Goal: Task Accomplishment & Management: Manage account settings

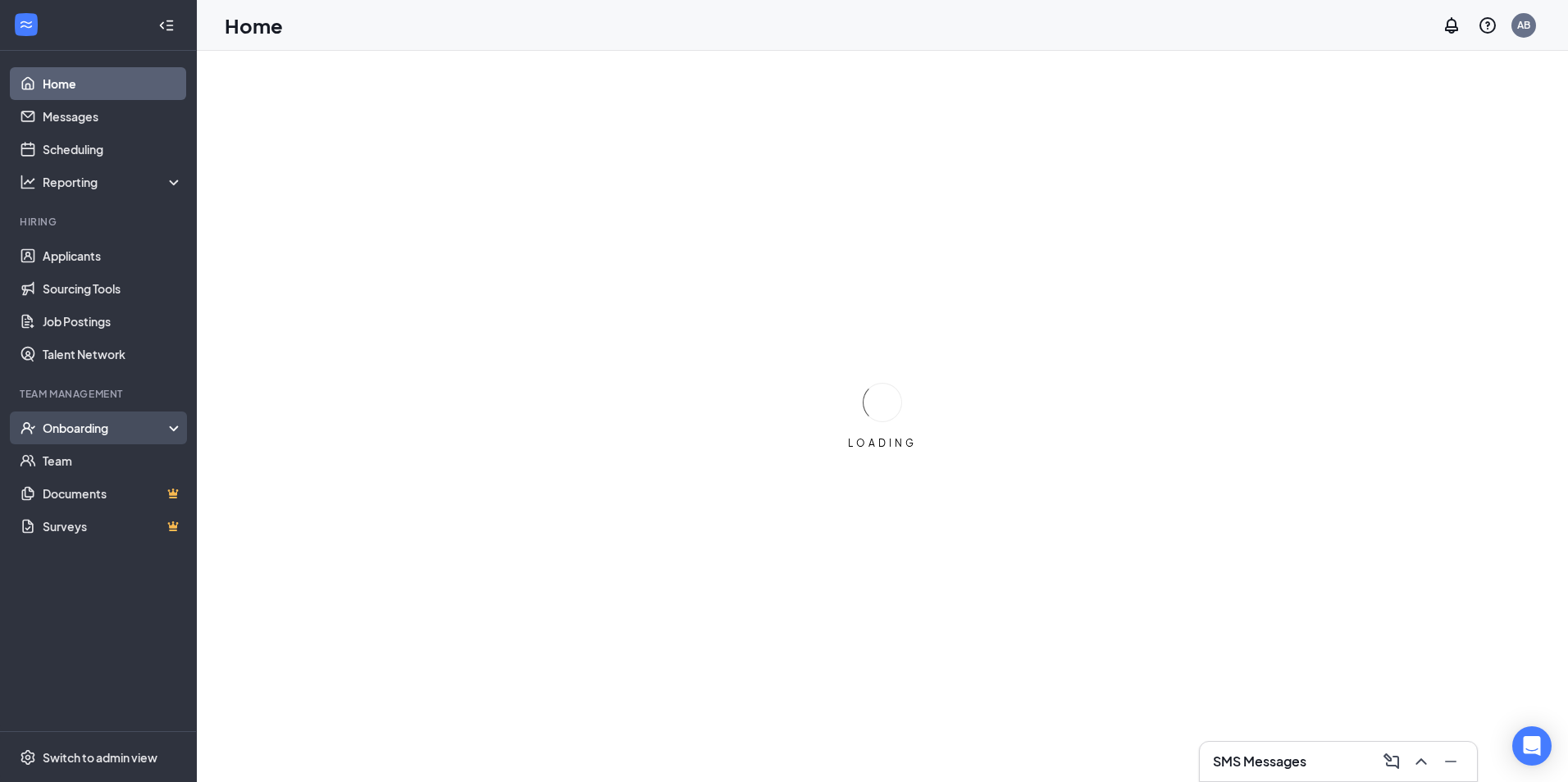
click at [101, 420] on div "Onboarding" at bounding box center [106, 427] width 126 height 16
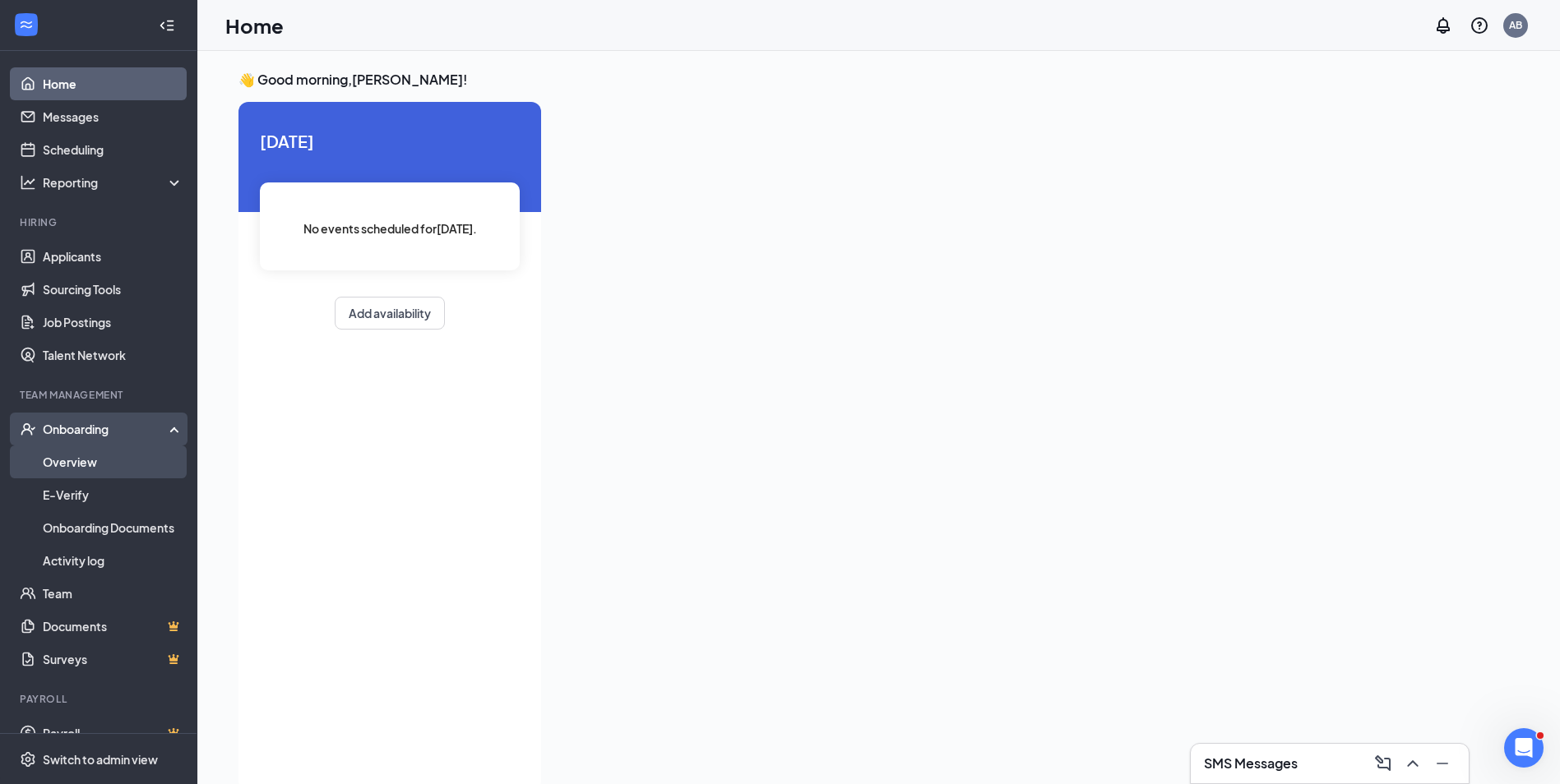
click at [80, 458] on link "Overview" at bounding box center [113, 461] width 141 height 33
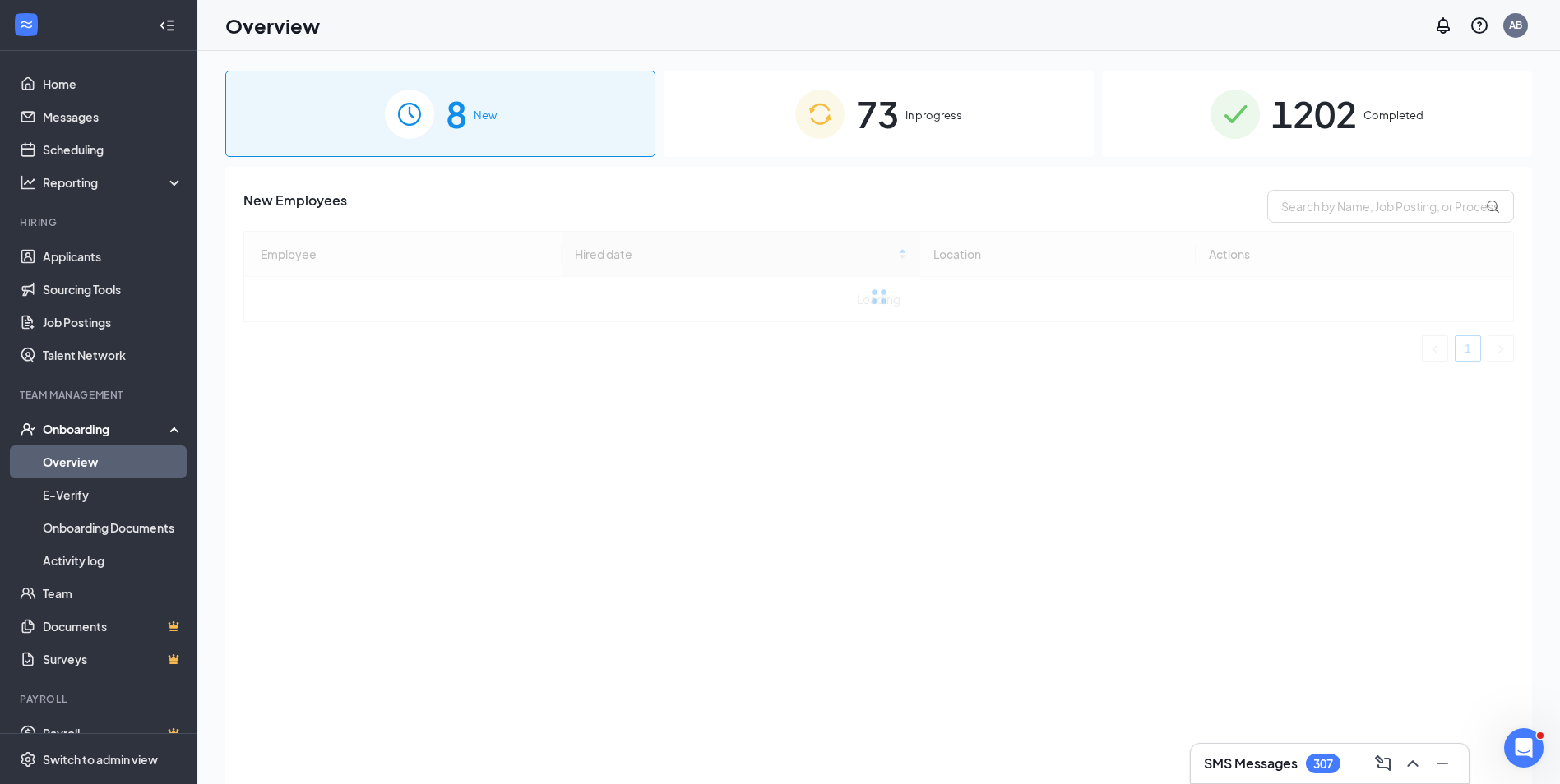
click at [1415, 126] on div "1202 Completed" at bounding box center [1317, 114] width 430 height 86
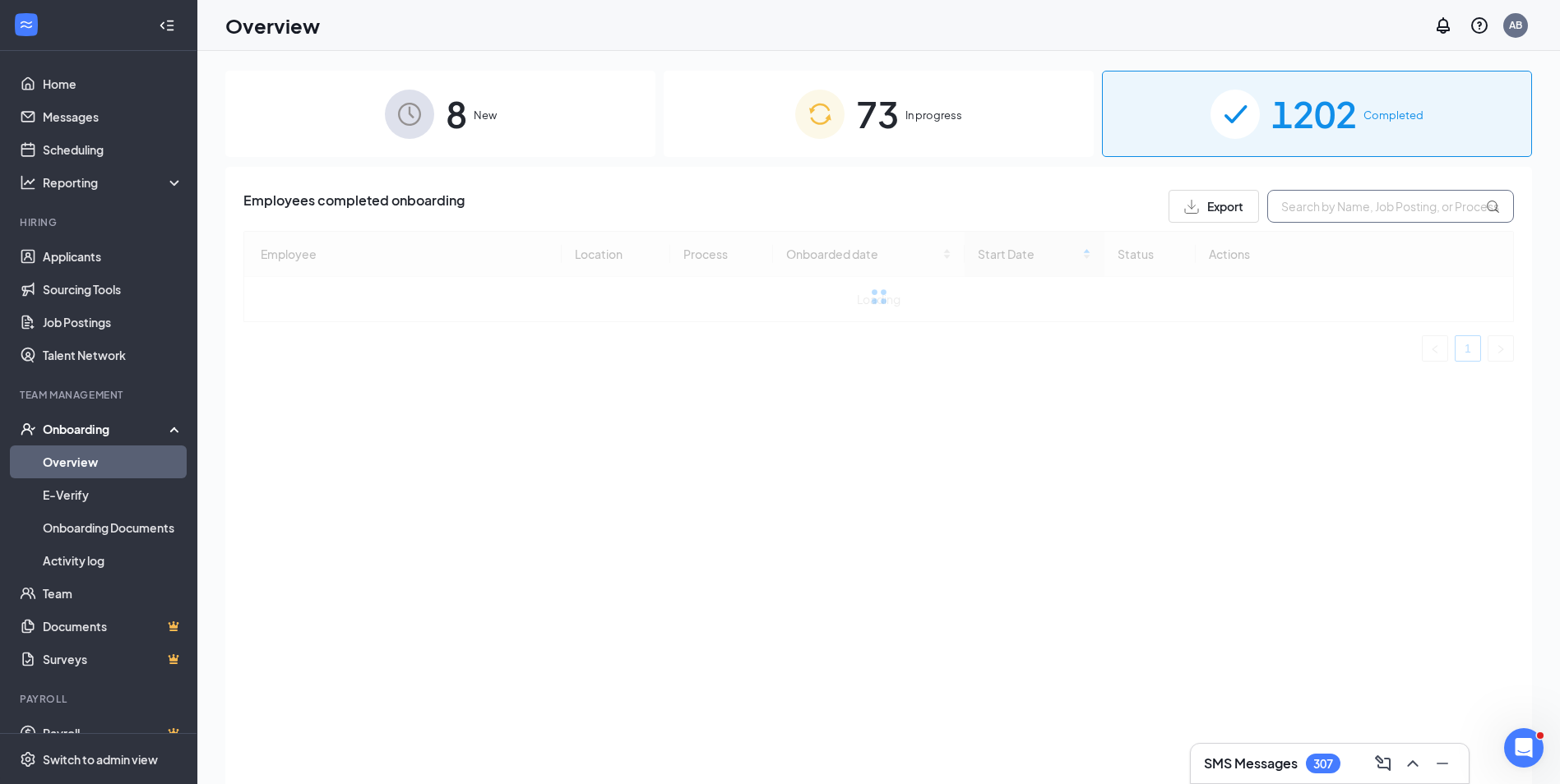
click at [1370, 219] on input "text" at bounding box center [1390, 206] width 246 height 33
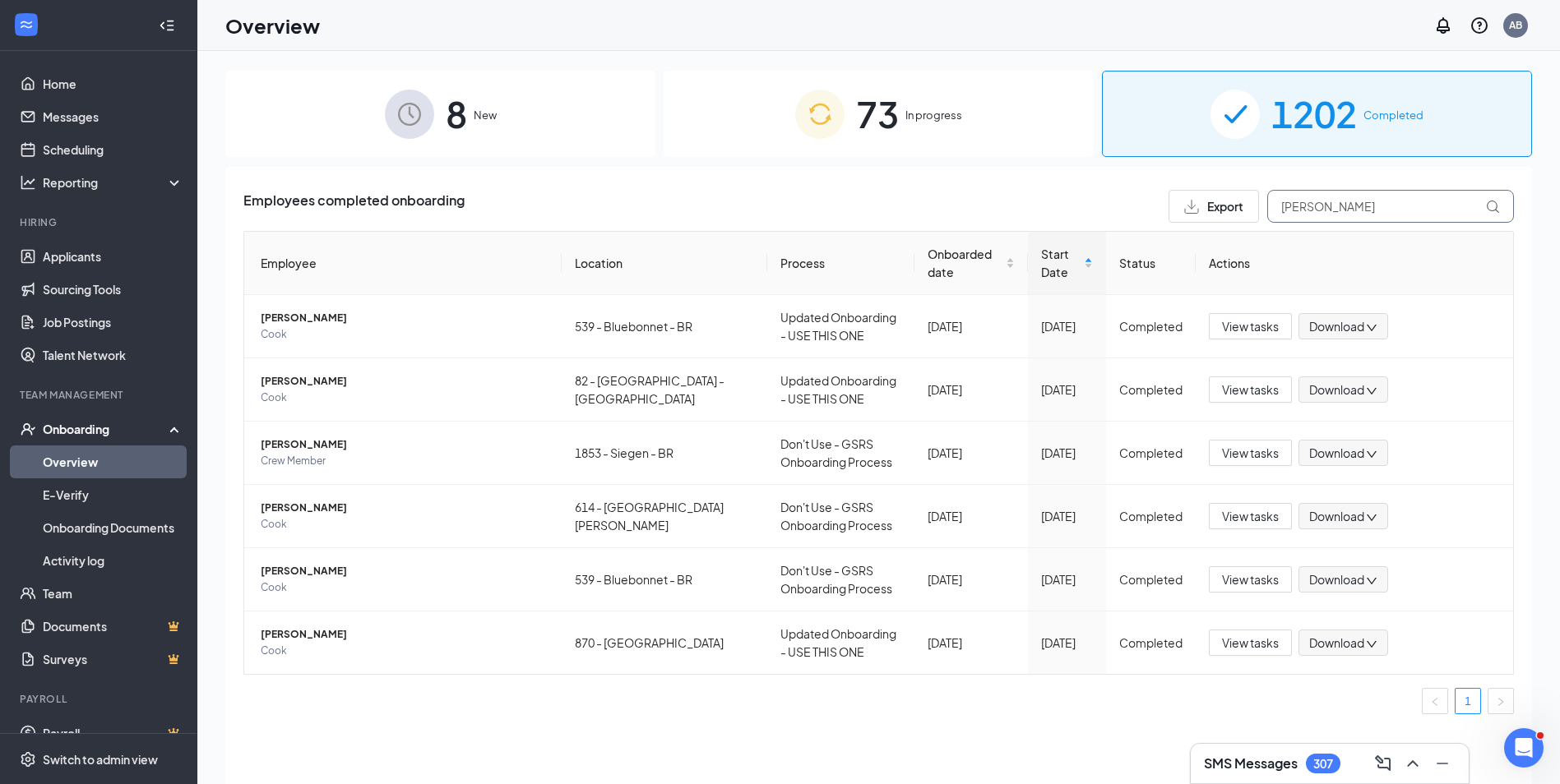
type input "[PERSON_NAME]"
click at [736, 136] on div "73 In progress" at bounding box center [879, 114] width 430 height 86
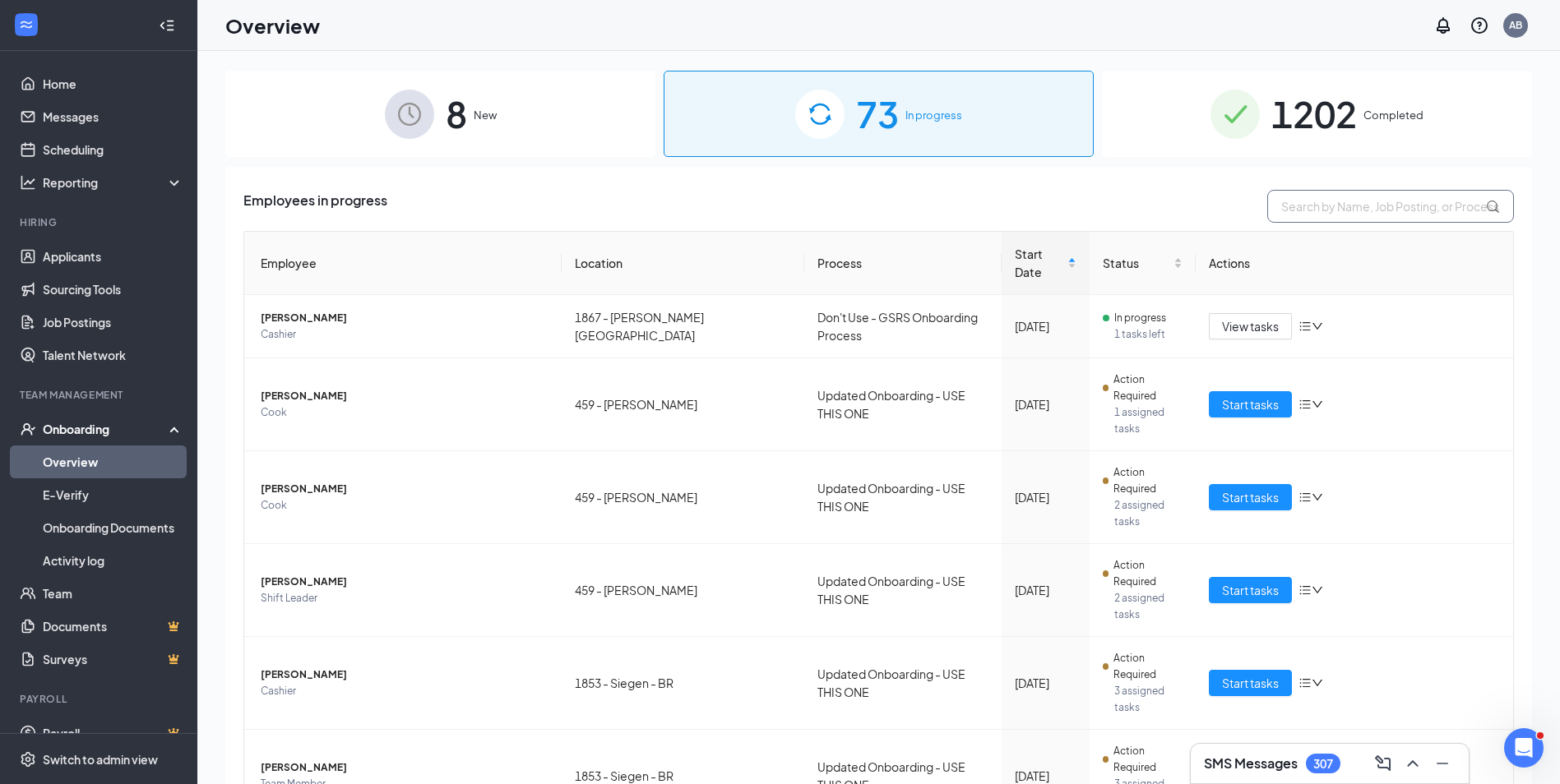
click at [1321, 204] on input "text" at bounding box center [1390, 206] width 246 height 33
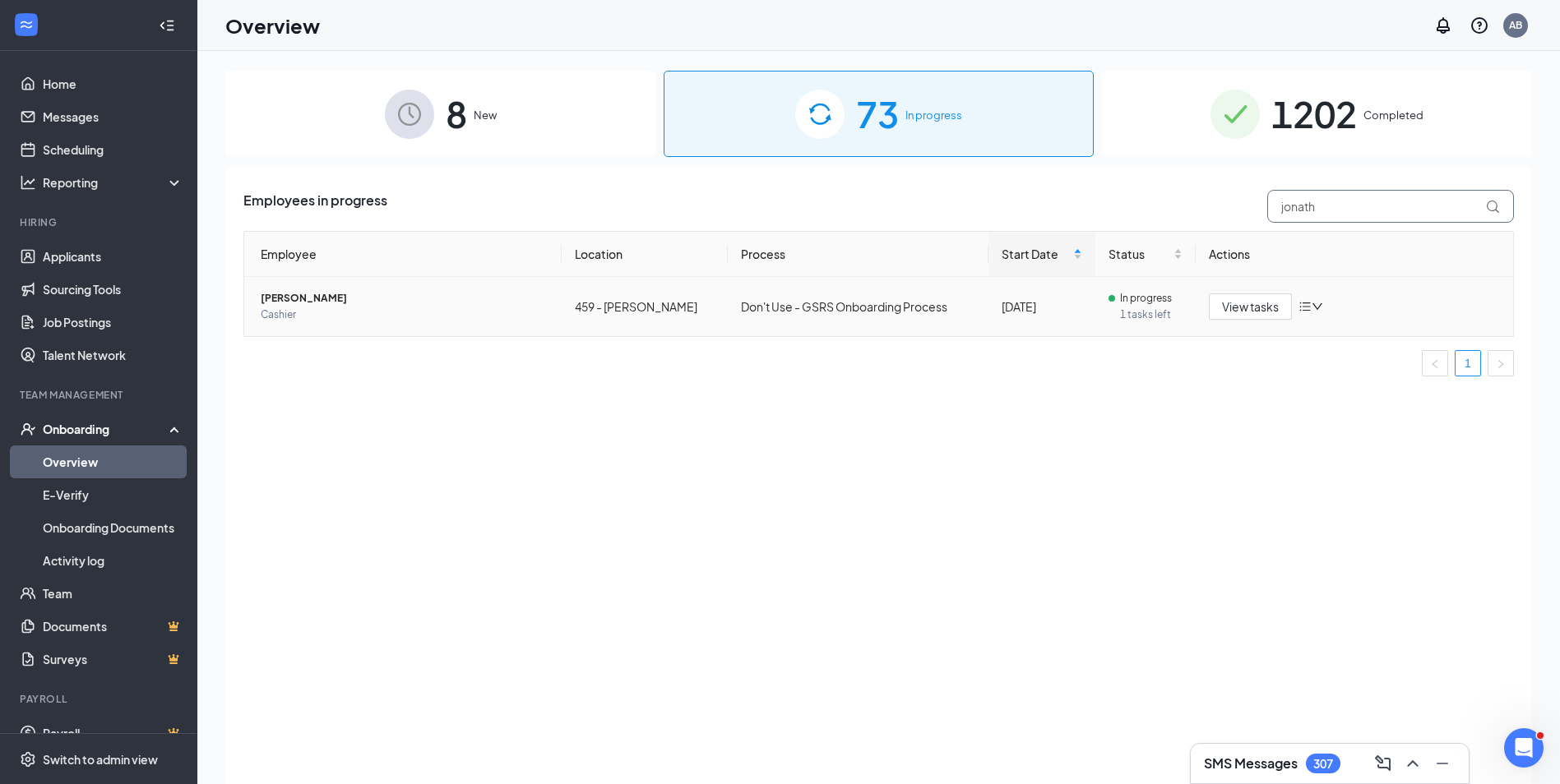
type input "jonath"
click at [1044, 316] on td "[DATE]" at bounding box center [1041, 307] width 107 height 60
click at [1261, 302] on span "View tasks" at bounding box center [1250, 307] width 57 height 18
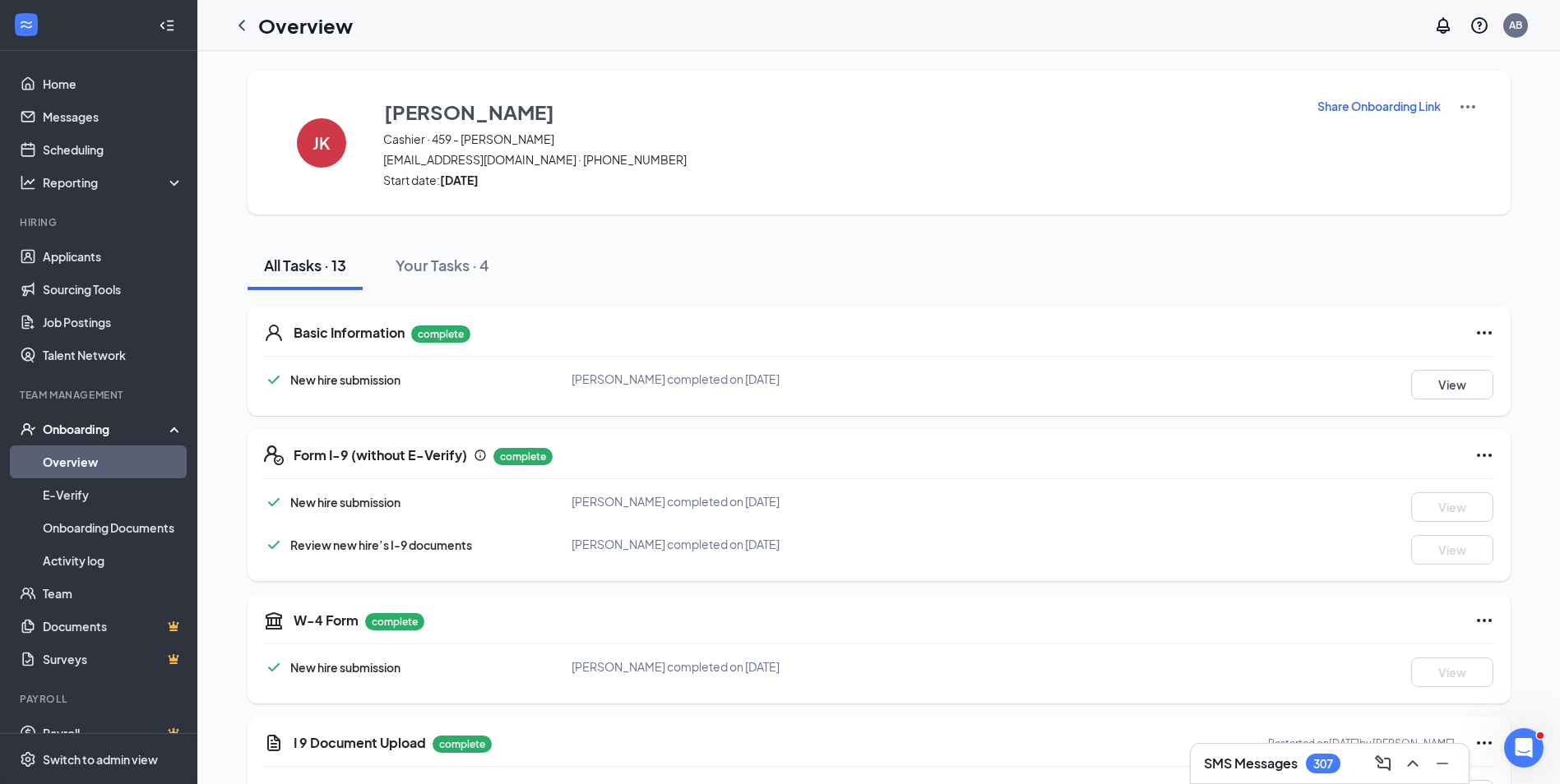
click at [1380, 103] on p "Share Onboarding Link" at bounding box center [1379, 106] width 124 height 16
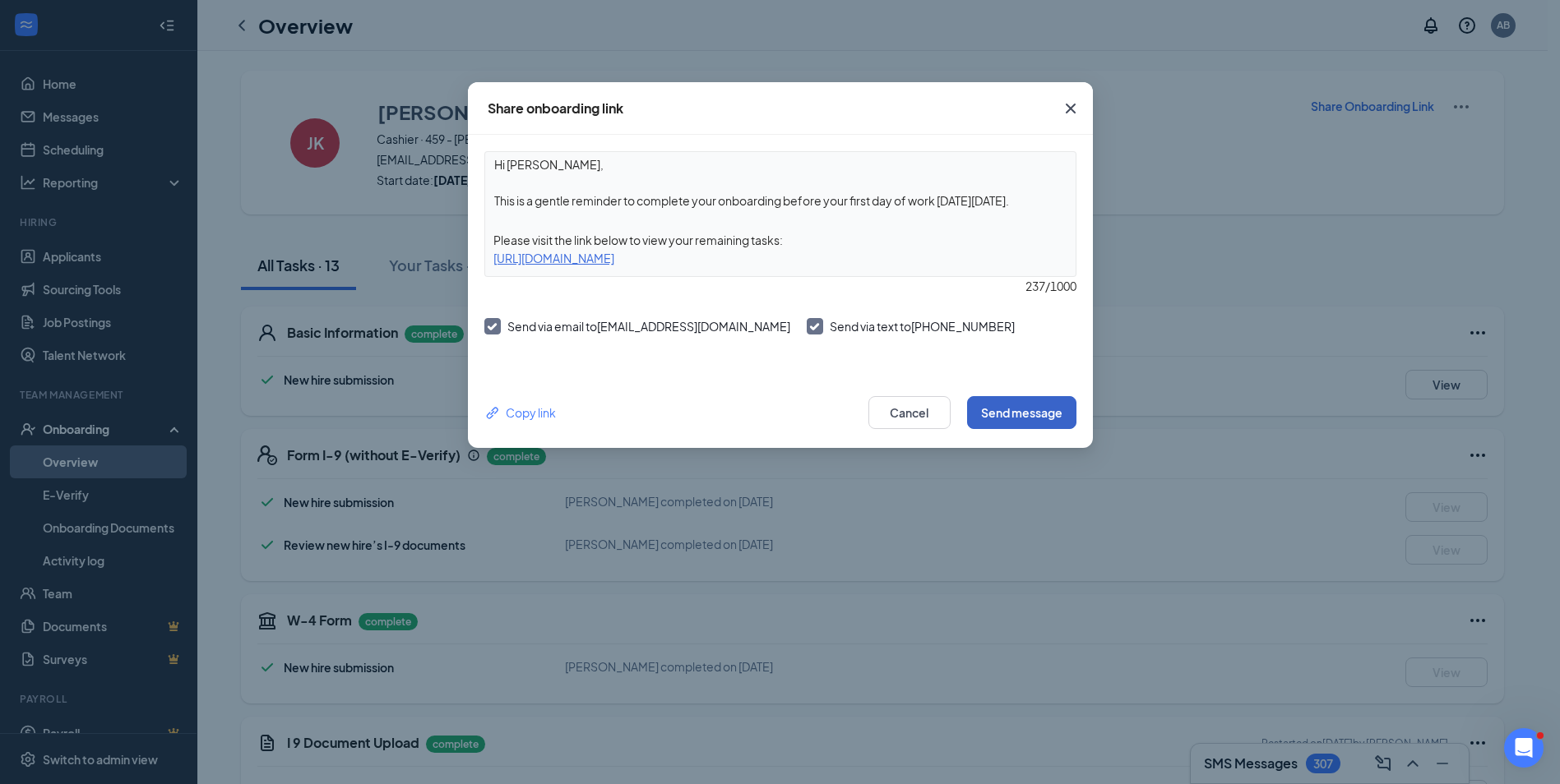
click at [1035, 414] on button "Send message" at bounding box center [1021, 412] width 109 height 33
